Goal: Task Accomplishment & Management: Manage account settings

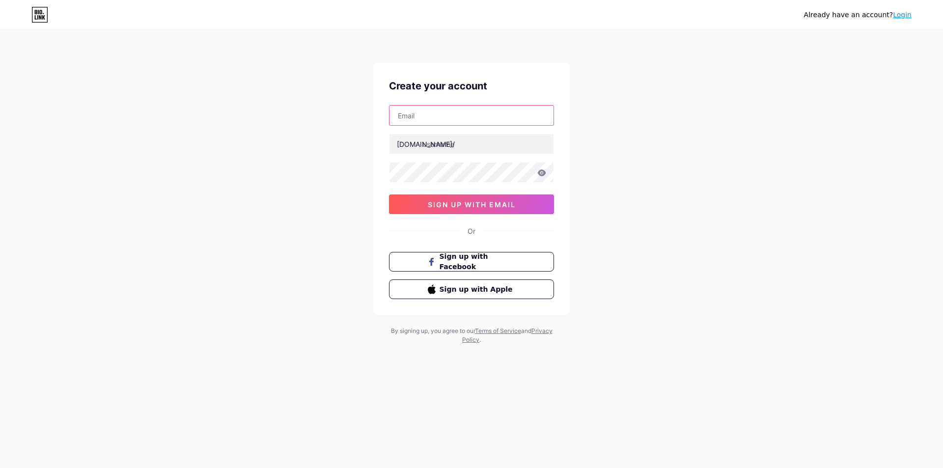
click at [425, 116] on input "text" at bounding box center [472, 116] width 164 height 20
type input "ATISBO"
type input "atisbo"
click at [540, 175] on icon at bounding box center [542, 173] width 8 height 6
click at [485, 207] on span "sign up with email" at bounding box center [472, 204] width 88 height 8
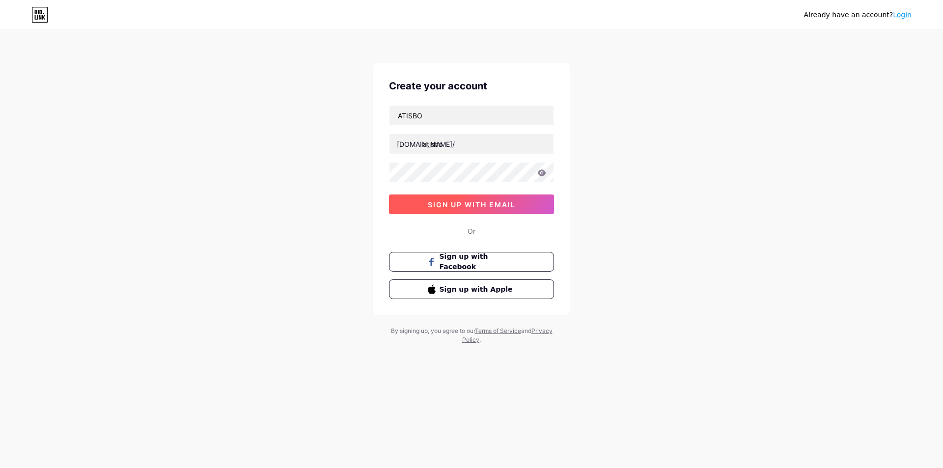
click at [485, 207] on span "sign up with email" at bounding box center [472, 204] width 88 height 8
click at [758, 116] on div "¿Ya tienes una cuenta? Iniciar sesión Crea tu cuenta ATISBO [DOMAIN_NAME]/ atis…" at bounding box center [471, 188] width 943 height 376
click at [894, 15] on font "Iniciar sesión" at bounding box center [889, 15] width 45 height 8
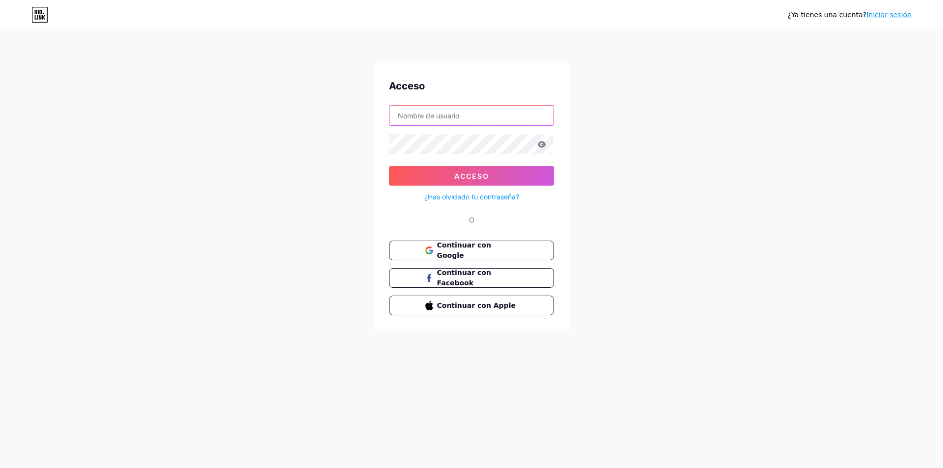
click at [463, 113] on input "text" at bounding box center [472, 116] width 164 height 20
click at [466, 178] on font "Acceso" at bounding box center [471, 176] width 35 height 8
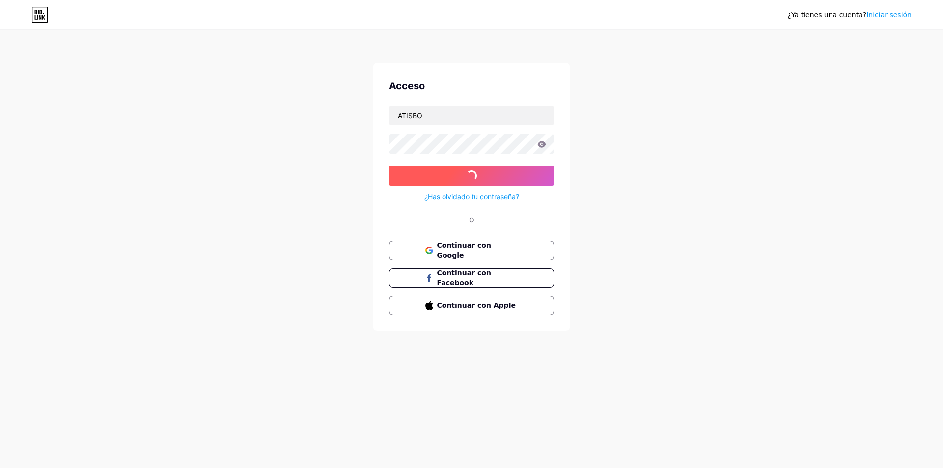
click at [466, 178] on font "Acceso" at bounding box center [471, 176] width 35 height 8
click at [515, 107] on input "ATISBO" at bounding box center [472, 116] width 164 height 20
click at [494, 172] on button "Acceso" at bounding box center [471, 176] width 165 height 20
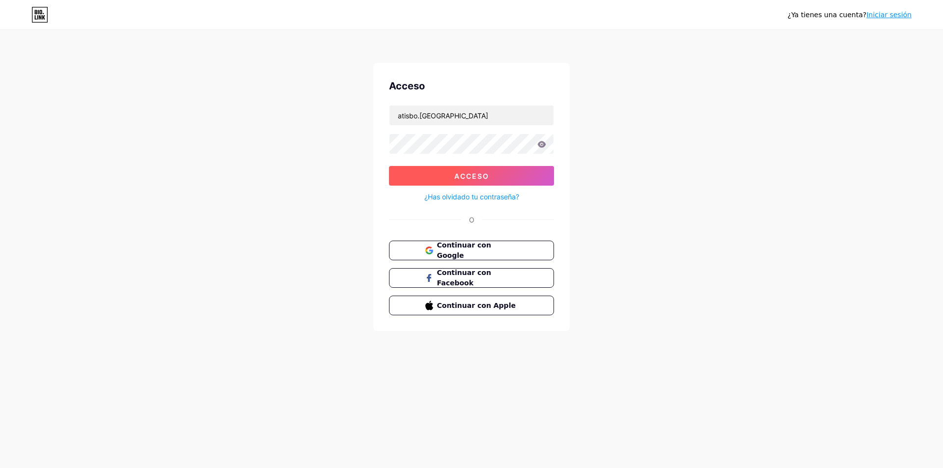
click at [494, 172] on button "Acceso" at bounding box center [471, 176] width 165 height 20
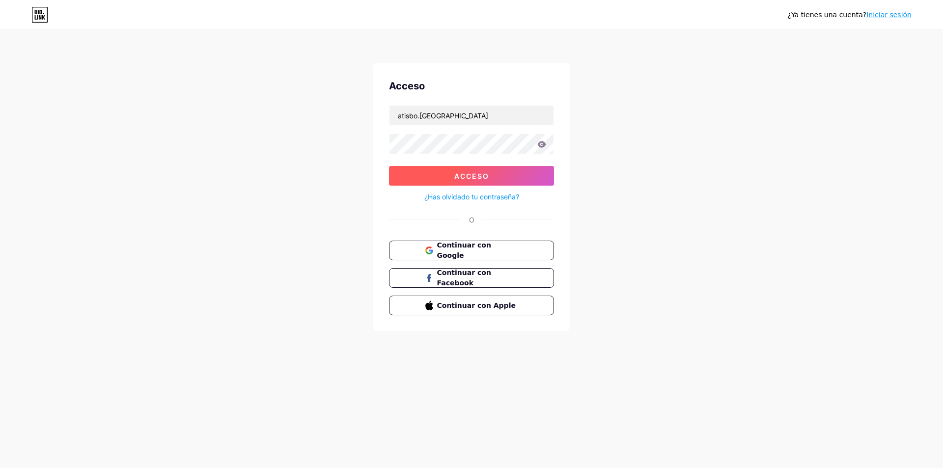
click at [494, 172] on button "Acceso" at bounding box center [471, 176] width 165 height 20
click at [421, 119] on input "atisbo.[GEOGRAPHIC_DATA]" at bounding box center [472, 116] width 164 height 20
type input "ATISBO"
click at [504, 172] on button "Acceso" at bounding box center [471, 176] width 165 height 20
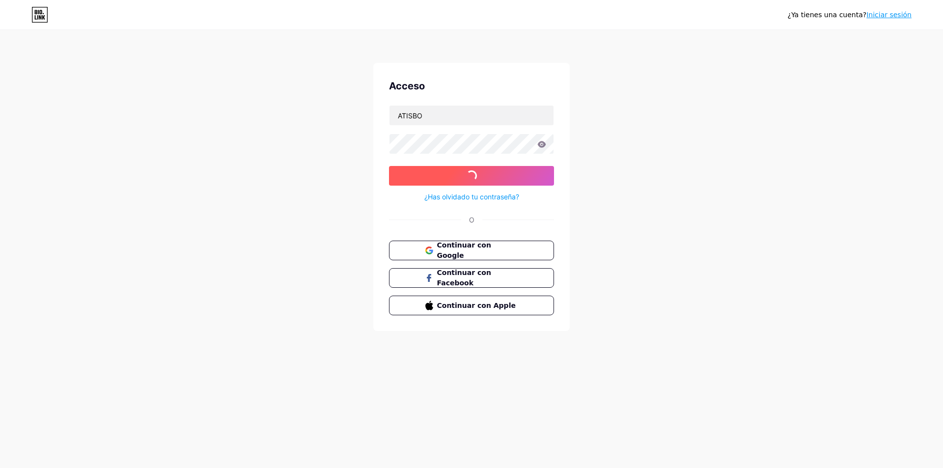
click at [504, 172] on button "Acceso" at bounding box center [471, 176] width 165 height 20
click at [482, 170] on button "Acceso" at bounding box center [471, 176] width 165 height 20
